Goal: Task Accomplishment & Management: Use online tool/utility

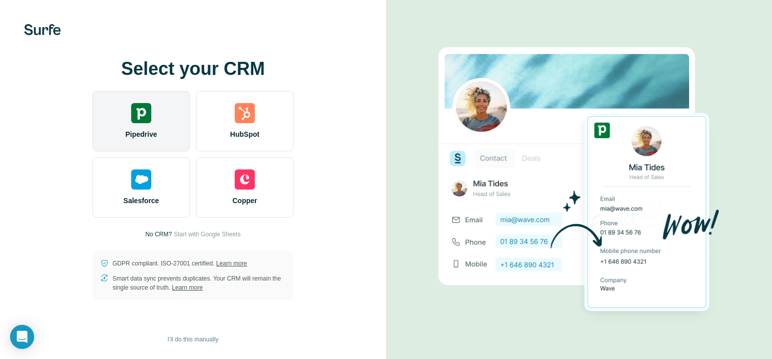
click at [161, 134] on div "Pipedrive" at bounding box center [142, 121] width 98 height 60
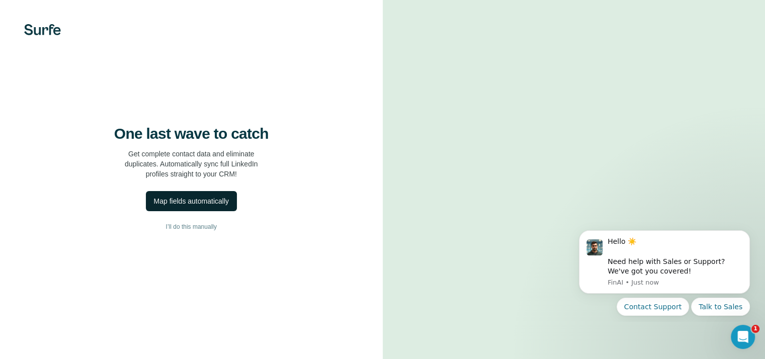
click at [207, 206] on div "Map fields automatically" at bounding box center [191, 201] width 75 height 10
